Goal: Information Seeking & Learning: Learn about a topic

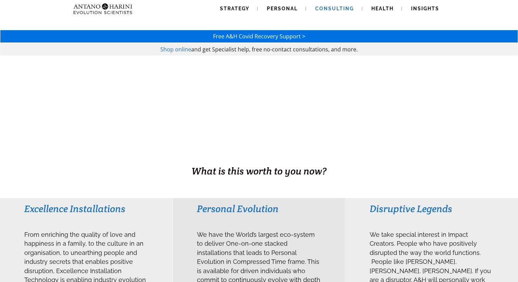
click at [340, 9] on span "Consulting" at bounding box center [334, 8] width 39 height 5
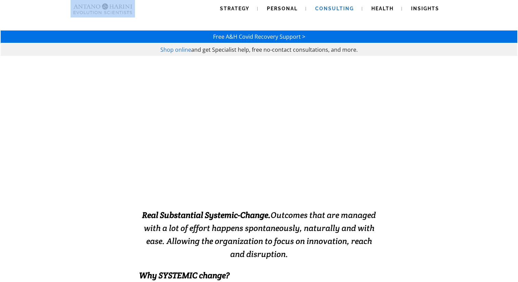
drag, startPoint x: 149, startPoint y: 3, endPoint x: 67, endPoint y: 3, distance: 82.6
click at [67, 3] on div "Strategy Personal Consulting Health Insights Strategy Personal Consulting Healt…" at bounding box center [258, 8] width 487 height 17
copy div
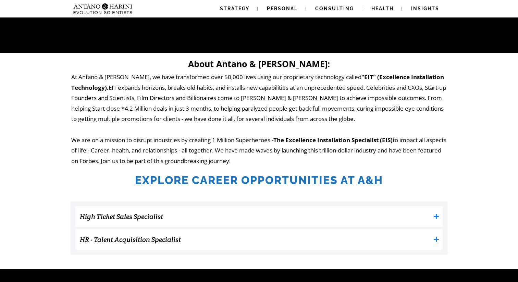
scroll to position [73, 0]
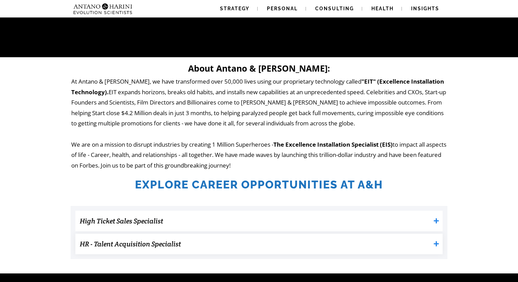
click at [247, 247] on h3 "HR - Talent Acquisition Specialist" at bounding box center [255, 244] width 351 height 14
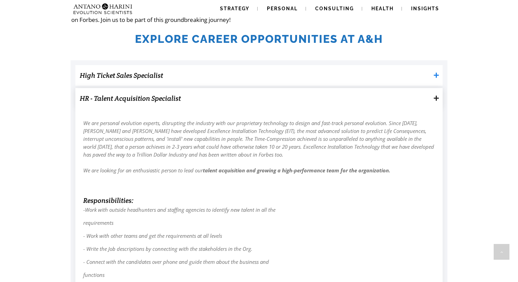
scroll to position [220, 0]
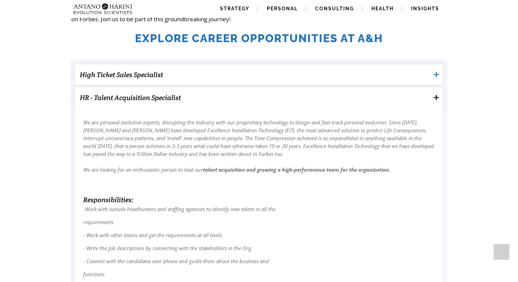
click at [164, 80] on h3 "High Ticket Sales Specialist" at bounding box center [255, 75] width 351 height 14
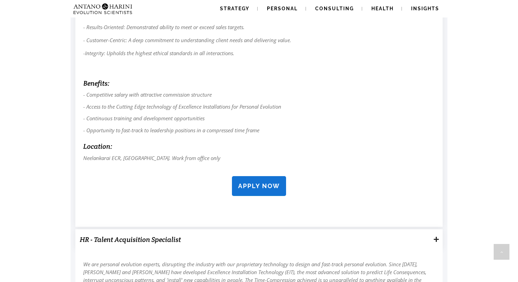
scroll to position [583, 0]
